Goal: Task Accomplishment & Management: Manage account settings

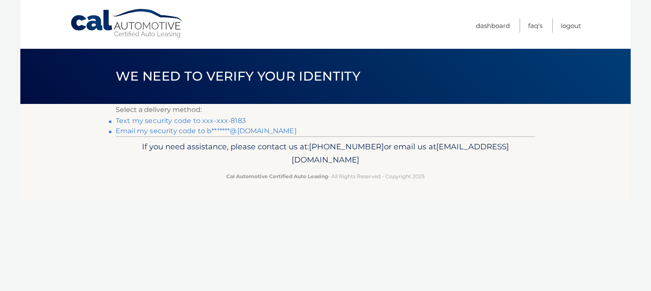
click at [188, 121] on link "Text my security code to xxx-xxx-8183" at bounding box center [181, 120] width 130 height 8
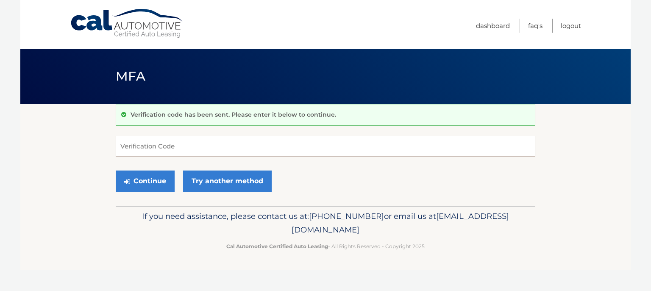
click at [174, 142] on input "Verification Code" at bounding box center [325, 146] width 419 height 21
type input "521442"
click at [143, 183] on button "Continue" at bounding box center [145, 180] width 59 height 21
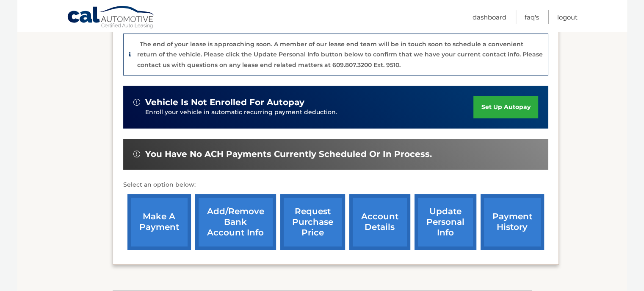
scroll to position [254, 0]
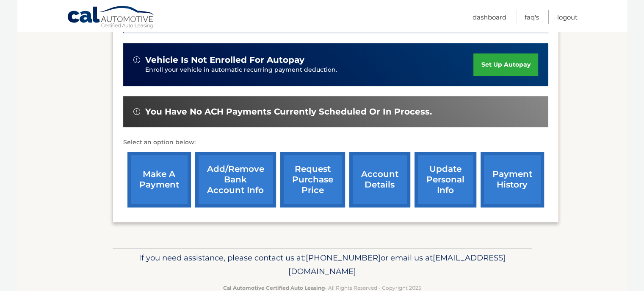
click at [496, 184] on link "payment history" at bounding box center [513, 179] width 64 height 55
click at [139, 170] on link "make a payment" at bounding box center [159, 179] width 64 height 55
click at [363, 181] on link "account details" at bounding box center [379, 179] width 61 height 55
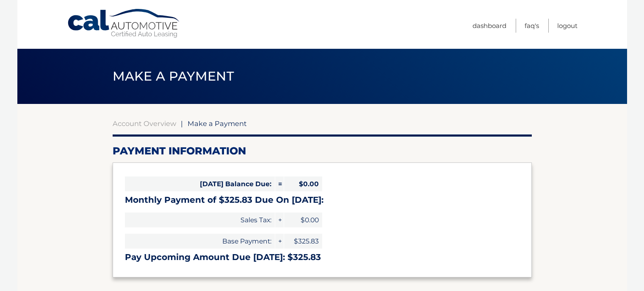
select select "MmE4MjE3YjYtNjgyNS00OWQ4LTlkNDMtNTlmMDFmZGMxYTI0"
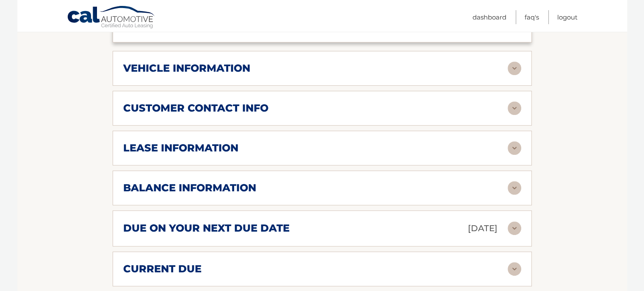
scroll to position [424, 0]
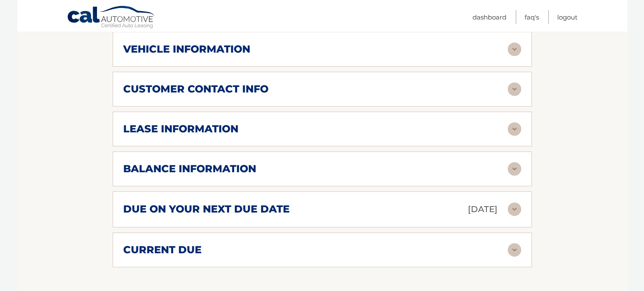
click at [516, 243] on img at bounding box center [515, 250] width 14 height 14
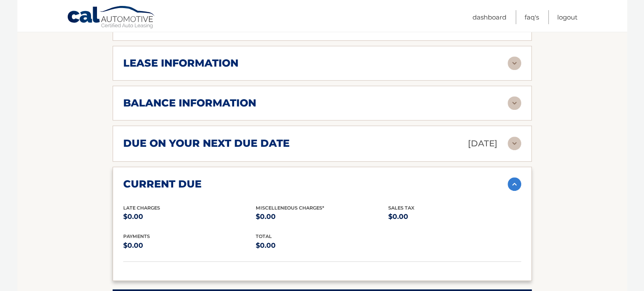
scroll to position [439, 0]
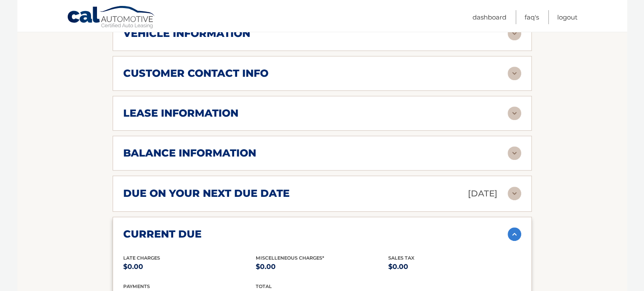
click at [515, 146] on img at bounding box center [515, 153] width 14 height 14
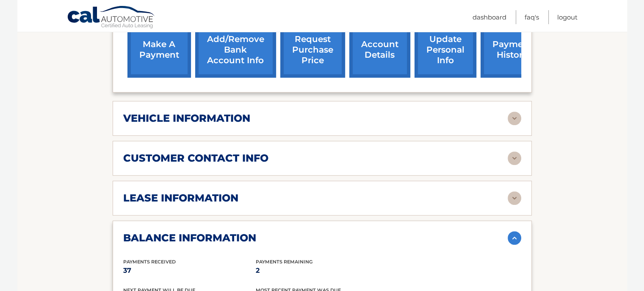
scroll to position [312, 0]
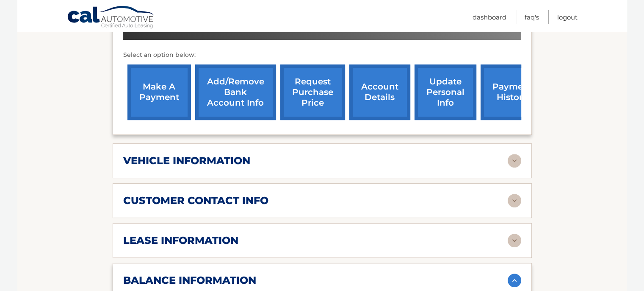
click at [513, 233] on img at bounding box center [515, 240] width 14 height 14
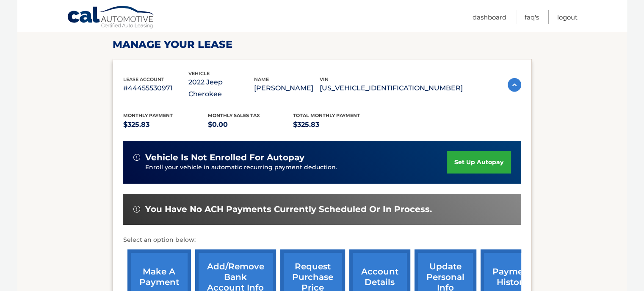
scroll to position [100, 0]
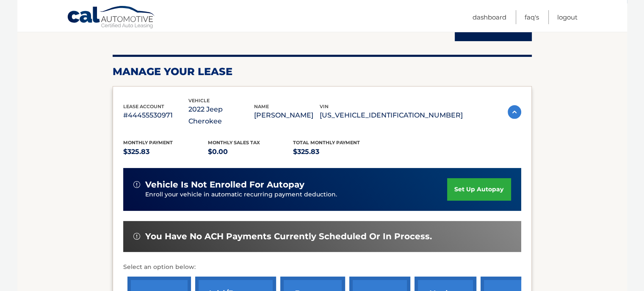
click at [398, 139] on div "Monthly Payment $325.83 Monthly sales Tax $0.00 Total Monthly Payment $325.83" at bounding box center [293, 148] width 340 height 19
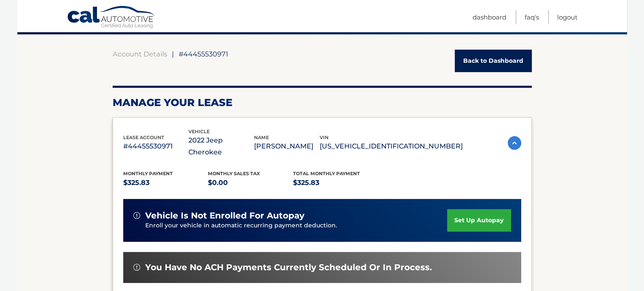
scroll to position [0, 0]
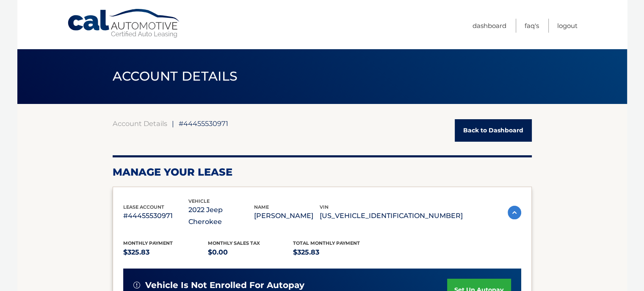
click at [472, 131] on link "Back to Dashboard" at bounding box center [493, 130] width 77 height 22
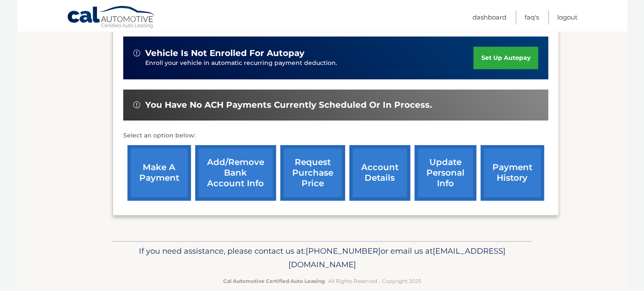
scroll to position [274, 0]
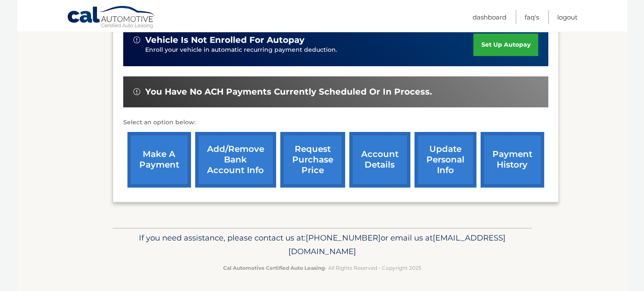
click at [438, 158] on link "update personal info" at bounding box center [446, 159] width 62 height 55
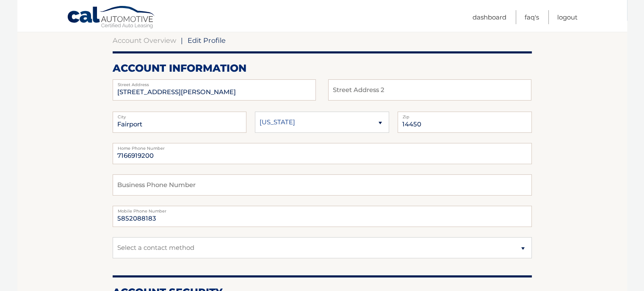
scroll to position [85, 0]
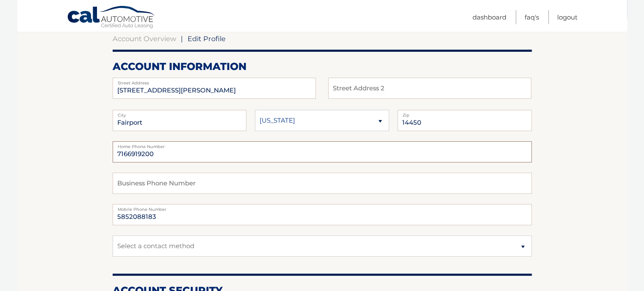
drag, startPoint x: 156, startPoint y: 153, endPoint x: 105, endPoint y: 145, distance: 51.5
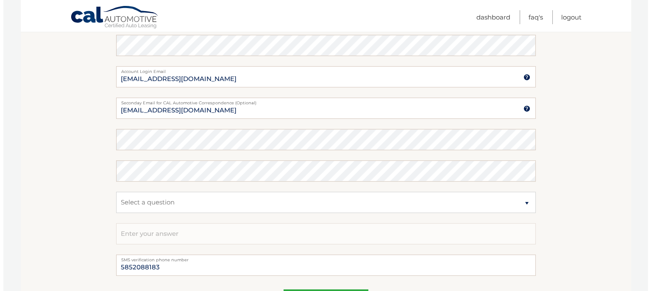
scroll to position [424, 0]
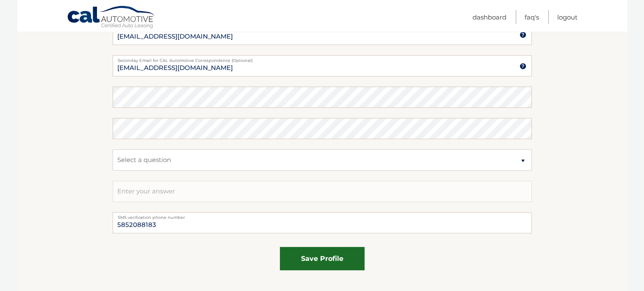
click at [312, 260] on button "save profile" at bounding box center [322, 258] width 85 height 23
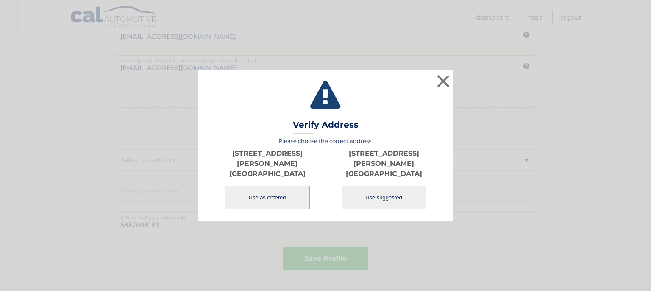
click at [363, 202] on button "Use suggested" at bounding box center [383, 197] width 85 height 23
type input "[STREET_ADDRESS][PERSON_NAME]"
type input "FAIRPORT"
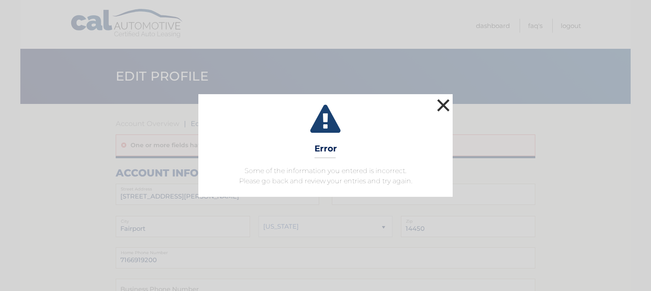
click at [447, 102] on button "×" at bounding box center [443, 105] width 17 height 17
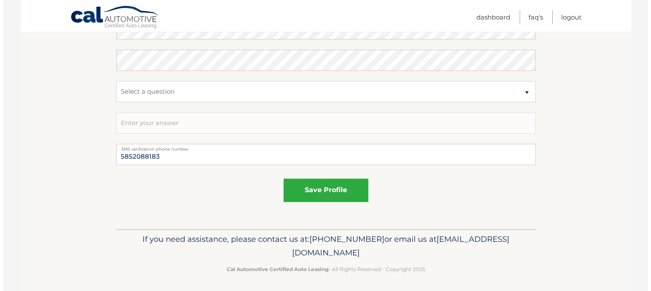
scroll to position [515, 0]
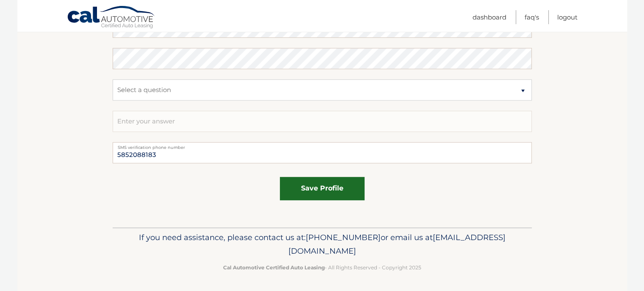
click at [298, 192] on button "save profile" at bounding box center [322, 188] width 85 height 23
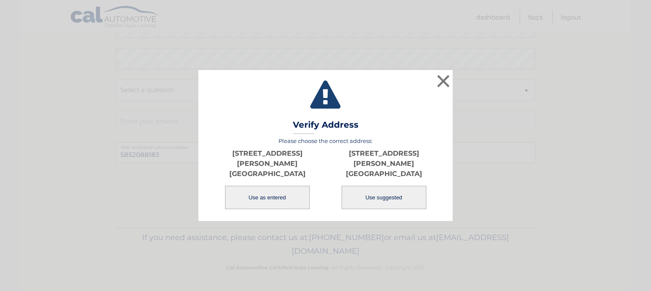
click at [251, 192] on button "Use as entered" at bounding box center [267, 197] width 85 height 23
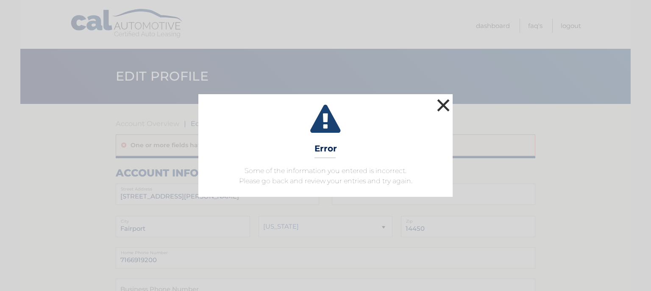
click at [446, 107] on button "×" at bounding box center [443, 105] width 17 height 17
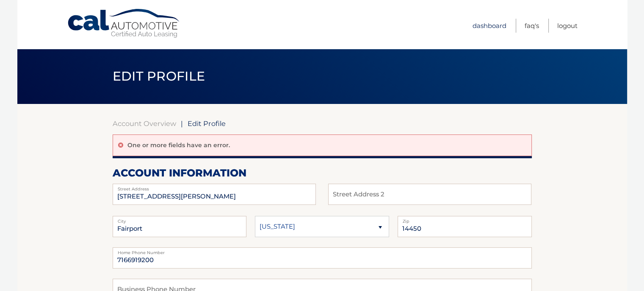
click at [480, 26] on link "Dashboard" at bounding box center [490, 26] width 34 height 14
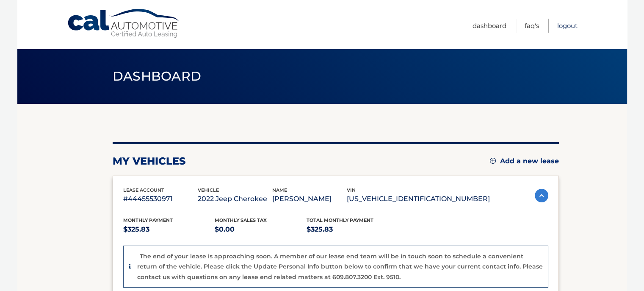
click at [562, 24] on link "Logout" at bounding box center [567, 26] width 20 height 14
click at [565, 27] on link "Logout" at bounding box center [567, 26] width 20 height 14
